Goal: Task Accomplishment & Management: Use online tool/utility

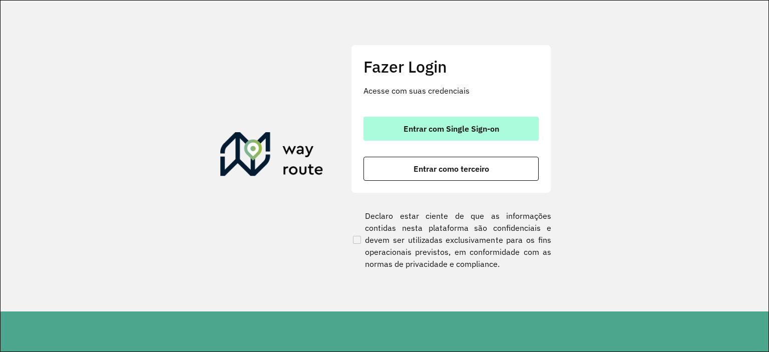
click at [467, 133] on span "Entrar com Single Sign-on" at bounding box center [452, 129] width 96 height 8
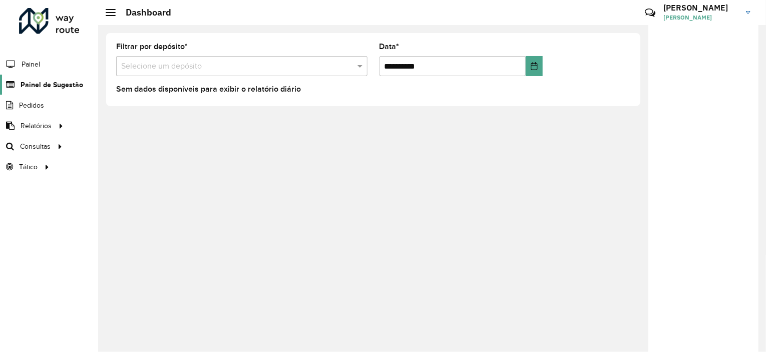
click at [36, 80] on span "Painel de Sugestão" at bounding box center [52, 85] width 63 height 11
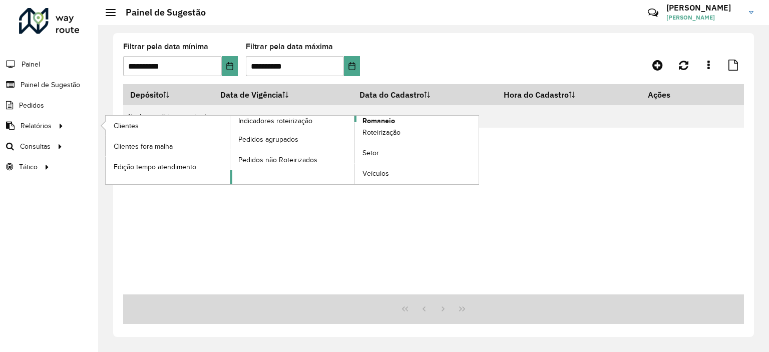
click at [376, 120] on span "Romaneio" at bounding box center [379, 121] width 33 height 11
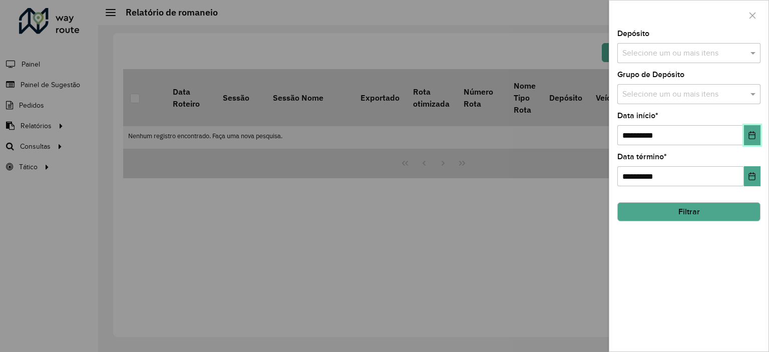
click at [749, 138] on button "Choose Date" at bounding box center [752, 135] width 17 height 20
click at [691, 278] on div "**********" at bounding box center [689, 191] width 159 height 322
click at [662, 51] on input "text" at bounding box center [684, 54] width 128 height 12
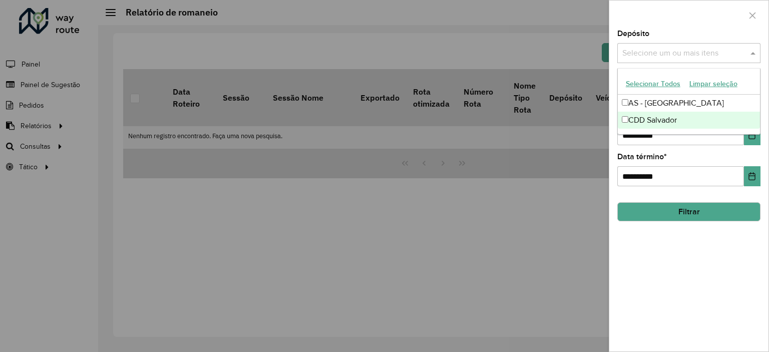
click at [645, 122] on div "CDD Salvador" at bounding box center [689, 120] width 142 height 17
click at [669, 247] on div "**********" at bounding box center [689, 191] width 159 height 322
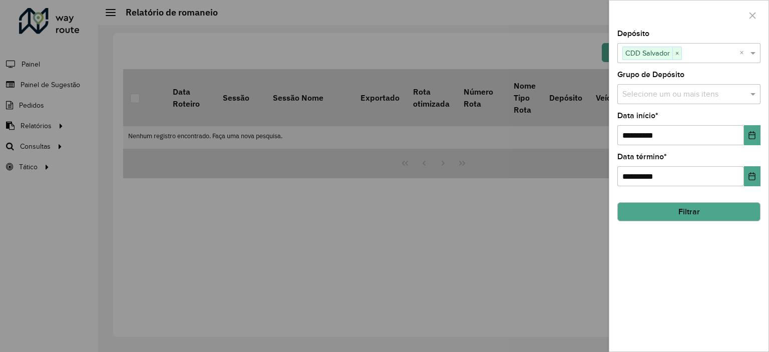
click at [673, 214] on button "Filtrar" at bounding box center [689, 211] width 143 height 19
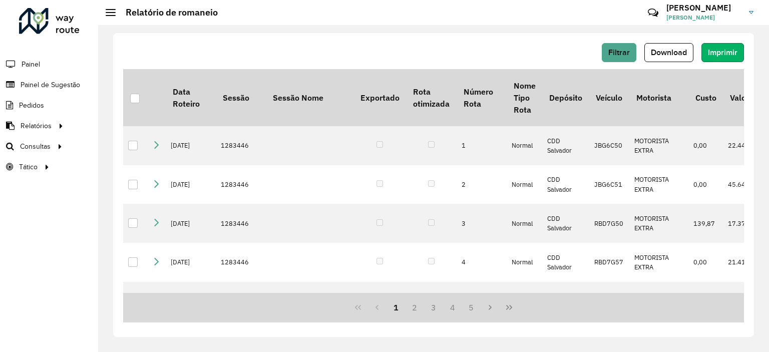
click at [717, 50] on span "Imprimir" at bounding box center [723, 52] width 30 height 9
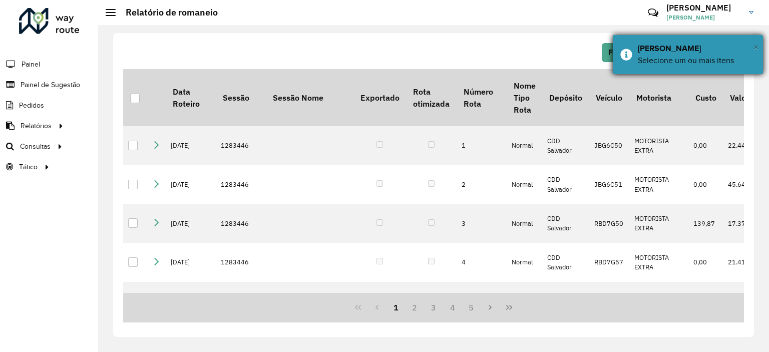
click at [755, 44] on span "×" at bounding box center [756, 47] width 5 height 11
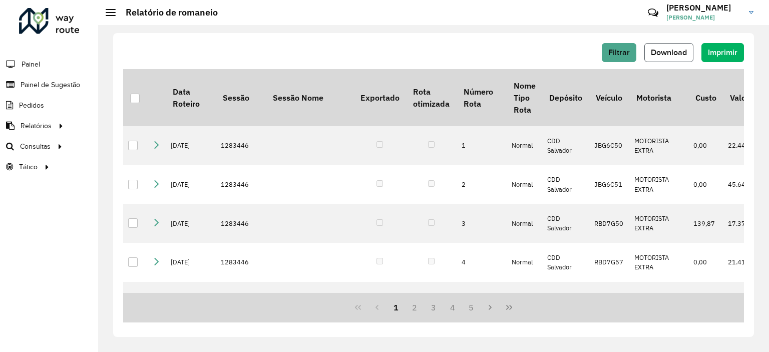
click at [671, 52] on span "Download" at bounding box center [669, 52] width 36 height 9
